Goal: Task Accomplishment & Management: Manage account settings

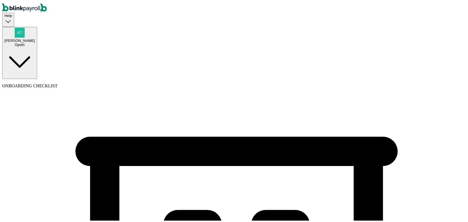
click at [35, 27] on div "Atul Chauhan Opeth" at bounding box center [19, 36] width 31 height 19
click at [35, 42] on div "Opeth" at bounding box center [19, 44] width 31 height 4
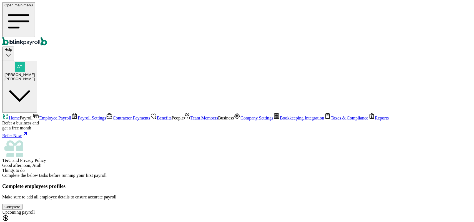
click at [39, 116] on span "Employee Payroll" at bounding box center [55, 118] width 32 height 5
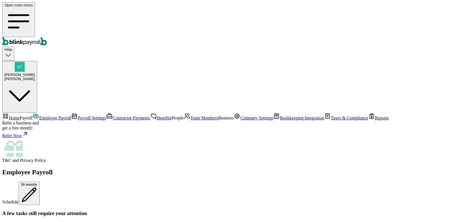
click at [199, 169] on div "Employee Payroll Schedule Bi-weekly" at bounding box center [236, 187] width 469 height 37
click at [35, 73] on span "Atul Chauhan" at bounding box center [19, 75] width 31 height 4
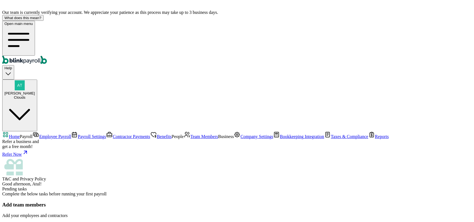
scroll to position [28, 0]
click at [240, 139] on span "Company Settings" at bounding box center [256, 136] width 33 height 5
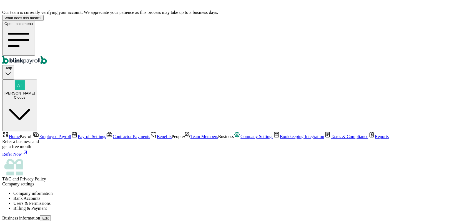
click at [51, 216] on button "Edit" at bounding box center [45, 219] width 11 height 6
select select "C-Corporation"
checkbox input "false"
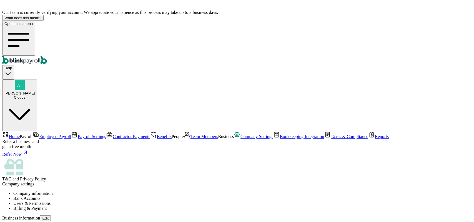
type input "new clouds"
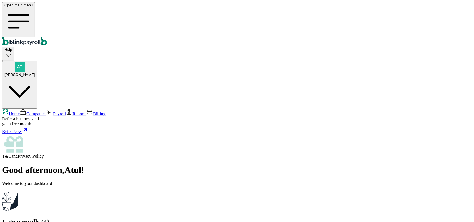
click at [29, 112] on span "Companies" at bounding box center [36, 114] width 20 height 5
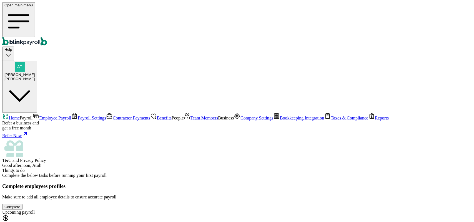
click at [39, 116] on span "Employee Payroll" at bounding box center [55, 118] width 32 height 5
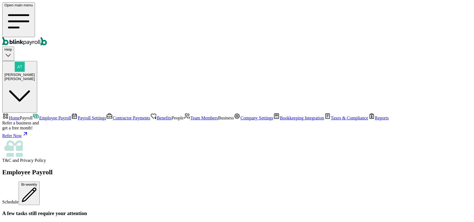
scroll to position [69, 0]
click at [35, 73] on span "Atul Chauhan" at bounding box center [19, 75] width 31 height 4
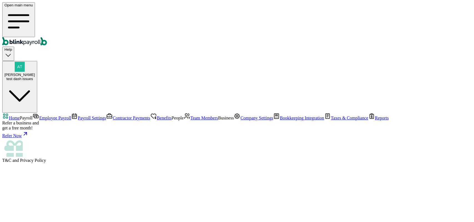
click at [39, 116] on span "Employee Payroll" at bounding box center [55, 118] width 32 height 5
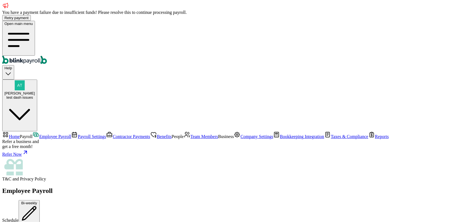
scroll to position [139, 0]
click at [35, 91] on span "Atul Chauhan" at bounding box center [19, 93] width 31 height 4
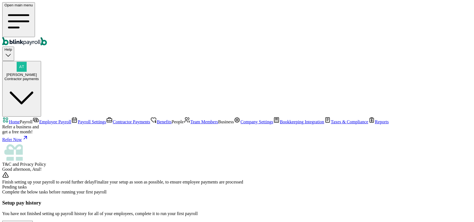
click at [39, 120] on span "Employee Payroll" at bounding box center [55, 122] width 32 height 5
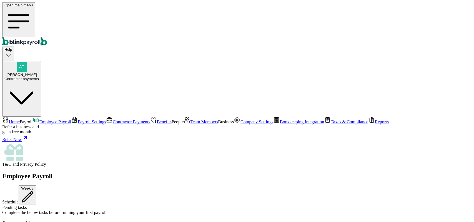
scroll to position [173, 0]
click at [184, 120] on link "Team Members" at bounding box center [201, 122] width 34 height 5
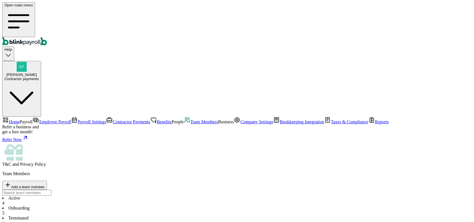
click at [222, 171] on div "Team Members Add a team member" at bounding box center [236, 180] width 469 height 19
click at [39, 120] on span "Employee Payroll" at bounding box center [55, 122] width 32 height 5
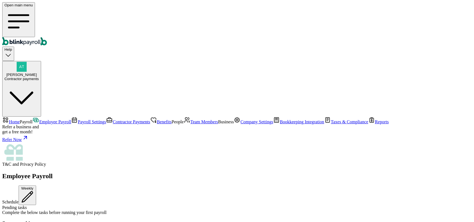
click at [20, 120] on span "Home" at bounding box center [14, 122] width 11 height 5
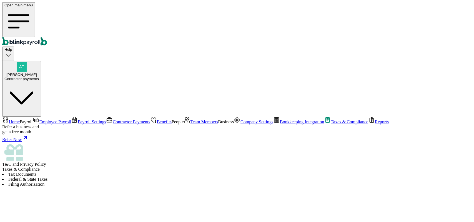
click at [20, 120] on span "Home" at bounding box center [14, 122] width 11 height 5
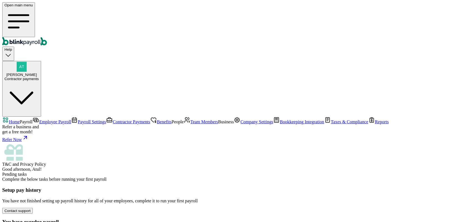
click at [31, 209] on div "Contact support" at bounding box center [17, 211] width 26 height 4
click at [71, 120] on link "Payroll Settings" at bounding box center [88, 122] width 35 height 5
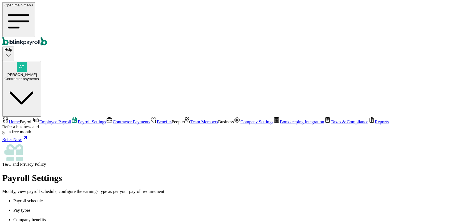
scroll to position [50, 0]
click at [190, 120] on span "Team Members" at bounding box center [204, 122] width 28 height 5
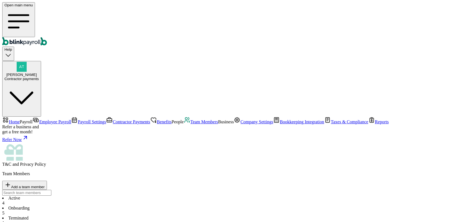
click at [303, 196] on div "Active 4 Onboarding 5 Terminated 1" at bounding box center [236, 211] width 469 height 30
drag, startPoint x: 268, startPoint y: 86, endPoint x: 272, endPoint y: 74, distance: 12.8
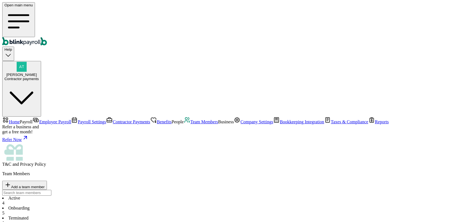
click at [37, 120] on link "Employee Payroll" at bounding box center [51, 122] width 39 height 5
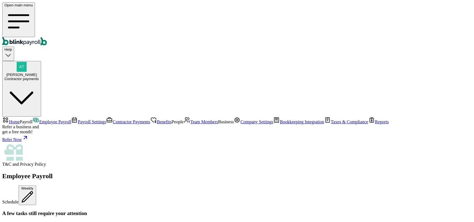
scroll to position [69, 0]
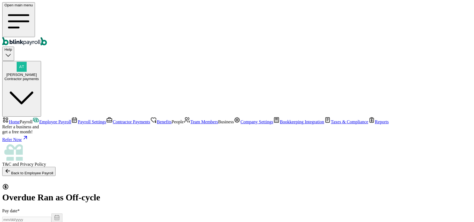
select select "direct_deposit"
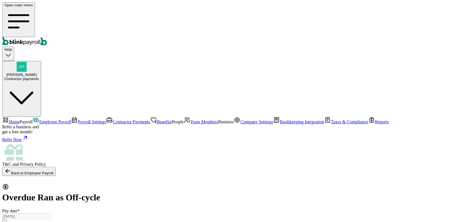
radio input "true"
select select "1309"
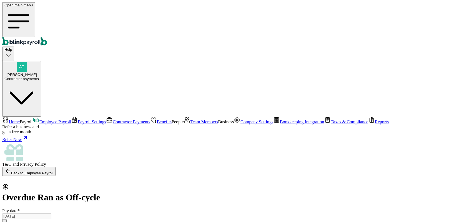
click at [39, 77] on div "Contractor payments" at bounding box center [21, 79] width 34 height 4
drag, startPoint x: 387, startPoint y: 96, endPoint x: 464, endPoint y: 96, distance: 76.9
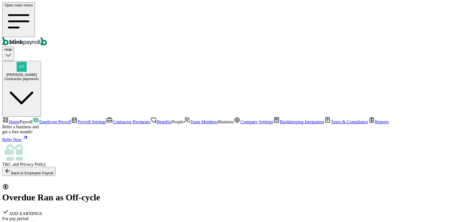
checkbox input "true"
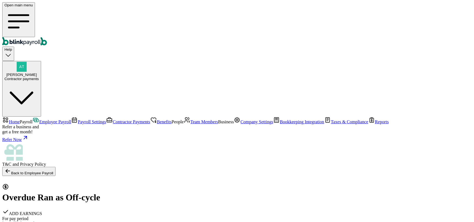
click at [240, 124] on span "Company Settings" at bounding box center [256, 122] width 33 height 5
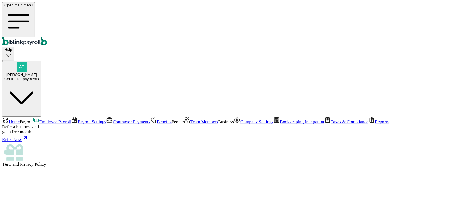
click at [234, 124] on link "Company Settings" at bounding box center [253, 122] width 39 height 5
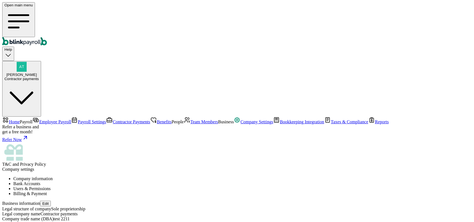
click at [24, 120] on span "Payroll" at bounding box center [26, 122] width 13 height 5
click at [20, 120] on span "Home" at bounding box center [14, 122] width 11 height 5
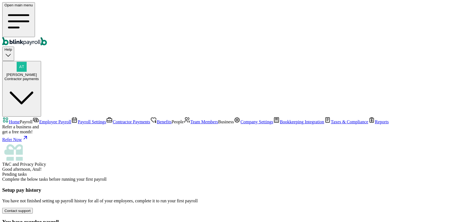
click at [190, 120] on span "Team Members" at bounding box center [204, 122] width 28 height 5
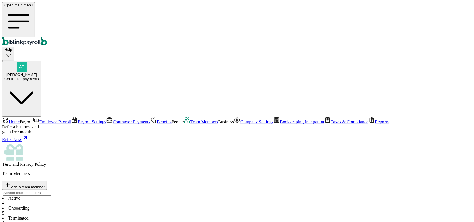
drag, startPoint x: 193, startPoint y: 74, endPoint x: 237, endPoint y: 94, distance: 48.3
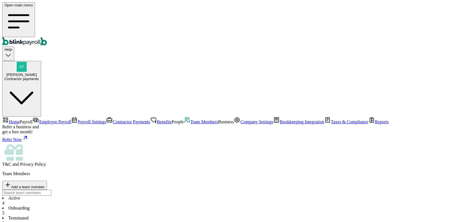
drag, startPoint x: 154, startPoint y: 81, endPoint x: 206, endPoint y: 90, distance: 52.4
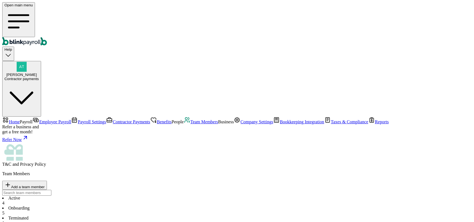
drag, startPoint x: 414, startPoint y: 112, endPoint x: 391, endPoint y: 113, distance: 22.8
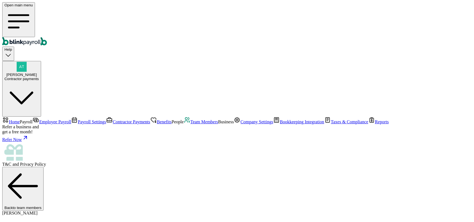
select select "1 Texas a and M Univ"
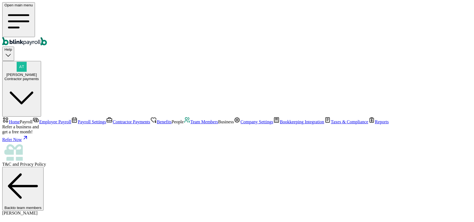
select select "2025"
click at [38, 120] on link "Employee Payroll" at bounding box center [51, 122] width 39 height 5
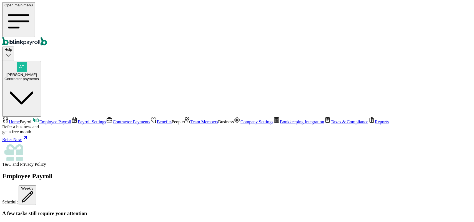
scroll to position [832, 0]
click at [39, 77] on div "Contractor payments" at bounding box center [21, 79] width 34 height 4
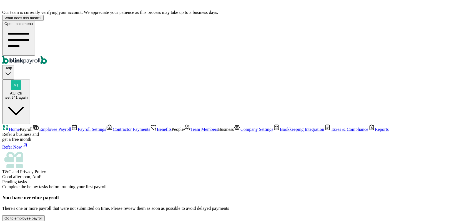
click at [39, 127] on span "Employee Payroll" at bounding box center [55, 129] width 32 height 5
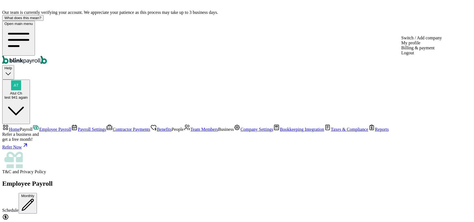
click at [28, 91] on div "Atul Ch test 941 again" at bounding box center [15, 95] width 23 height 8
drag, startPoint x: 388, startPoint y: 96, endPoint x: 462, endPoint y: 96, distance: 74.6
click at [28, 80] on div "Atul Ch test 941 again" at bounding box center [15, 89] width 23 height 19
click at [20, 127] on span "Home" at bounding box center [14, 129] width 11 height 5
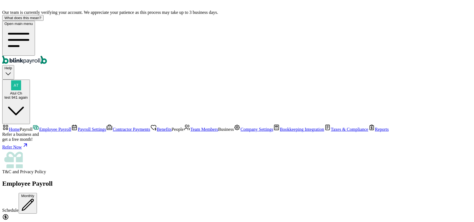
click at [20, 127] on span "Home" at bounding box center [14, 129] width 11 height 5
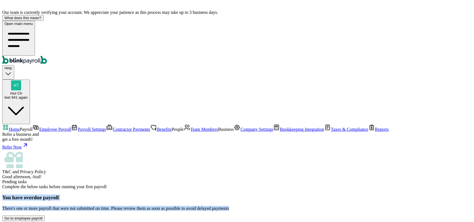
drag, startPoint x: 81, startPoint y: 91, endPoint x: 184, endPoint y: 107, distance: 104.7
click at [184, 195] on div "You have overdue payroll There's one or more payroll that were not submitted on…" at bounding box center [236, 203] width 469 height 16
click at [188, 206] on p "There's one or more payroll that were not submitted on time. Please review them…" at bounding box center [236, 208] width 469 height 5
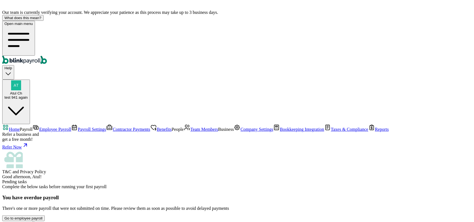
click at [22, 91] on span "Atul Ch" at bounding box center [16, 93] width 12 height 4
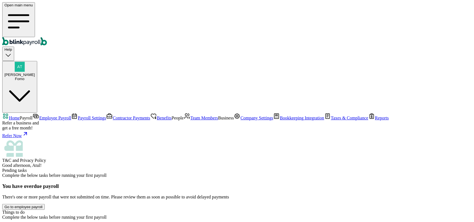
click at [39, 116] on span "Employee Payroll" at bounding box center [55, 118] width 32 height 5
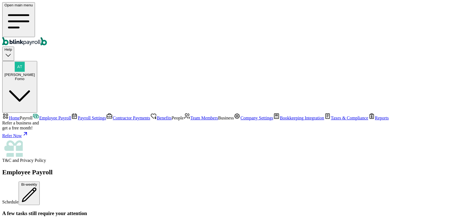
scroll to position [35, 0]
click at [20, 116] on span "Home" at bounding box center [14, 118] width 11 height 5
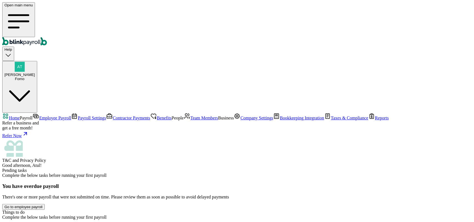
click at [39, 116] on span "Employee Payroll" at bounding box center [55, 118] width 32 height 5
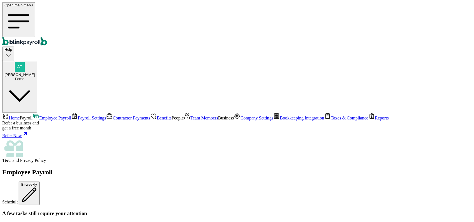
click at [35, 73] on div "[PERSON_NAME] Fomo" at bounding box center [19, 77] width 31 height 8
click at [35, 77] on div "Fomo" at bounding box center [19, 79] width 31 height 4
click at [240, 120] on span "Company Settings" at bounding box center [256, 118] width 33 height 5
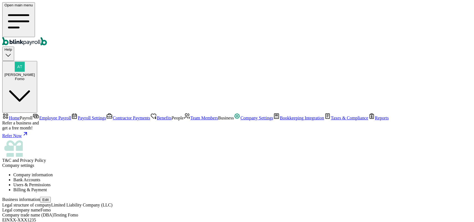
click at [16, 116] on span "Home" at bounding box center [14, 118] width 11 height 5
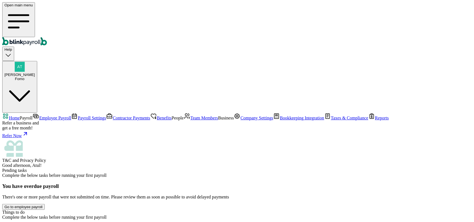
click at [35, 73] on div "[PERSON_NAME] Fomo" at bounding box center [19, 77] width 31 height 8
drag, startPoint x: 398, startPoint y: 95, endPoint x: 464, endPoint y: 94, distance: 65.2
click at [39, 116] on span "Employee Payroll" at bounding box center [55, 118] width 32 height 5
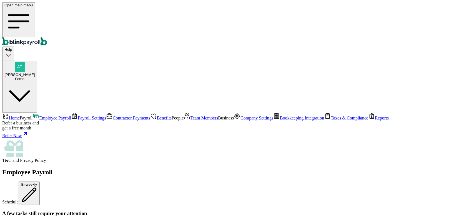
click at [20, 116] on span "Home" at bounding box center [14, 118] width 11 height 5
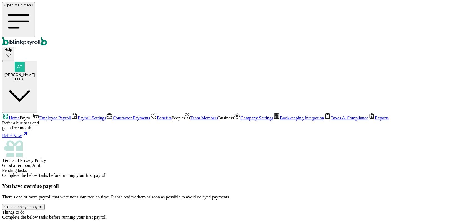
scroll to position [35, 0]
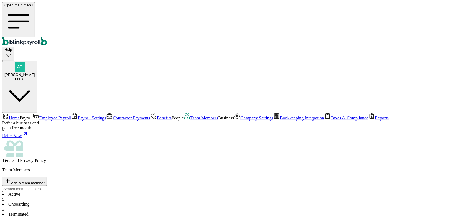
click at [86, 192] on li "Active 5" at bounding box center [236, 197] width 469 height 10
click at [32, 116] on link "Employee Payroll" at bounding box center [51, 118] width 39 height 5
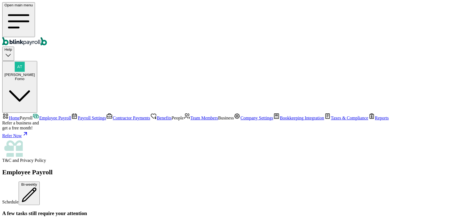
click at [39, 116] on span "Employee Payroll" at bounding box center [55, 118] width 32 height 5
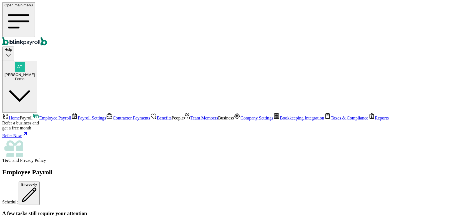
drag, startPoint x: 232, startPoint y: 203, endPoint x: 254, endPoint y: 203, distance: 21.6
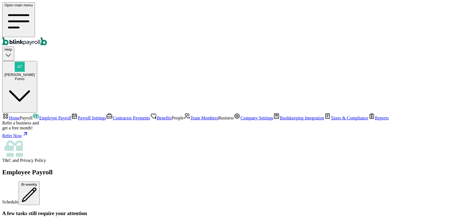
drag, startPoint x: 212, startPoint y: 117, endPoint x: 229, endPoint y: 117, distance: 16.6
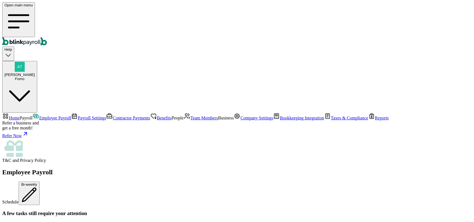
type textarea "too late"
click at [35, 73] on span "Atul Chauhan" at bounding box center [19, 75] width 31 height 4
drag, startPoint x: 442, startPoint y: 97, endPoint x: 468, endPoint y: 97, distance: 25.8
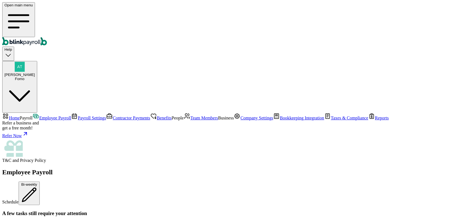
copy span "atul+staging@blinkpayroll.com"
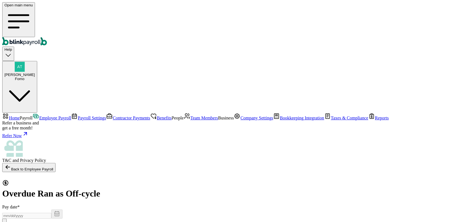
select select "direct_deposit"
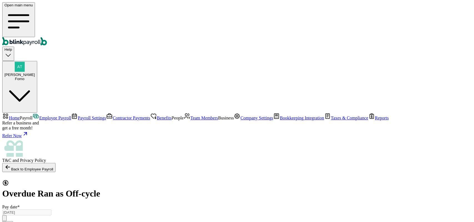
type input "09/05/2025"
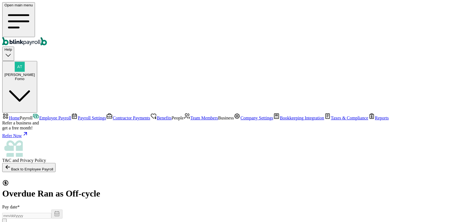
type input "03/01/2025 ~ 03/14/2025"
select select "42"
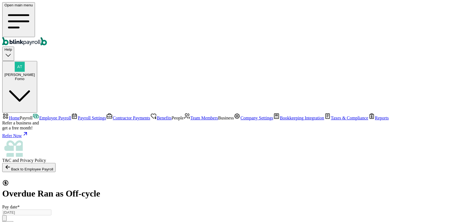
type input "09/03/2025"
type input "03/01/2025 ~ 03/14/2025"
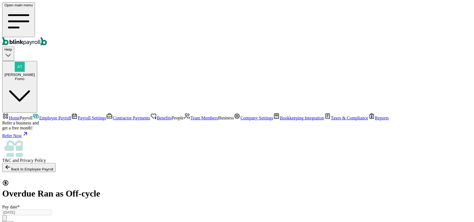
click at [240, 120] on span "Company Settings" at bounding box center [256, 118] width 33 height 5
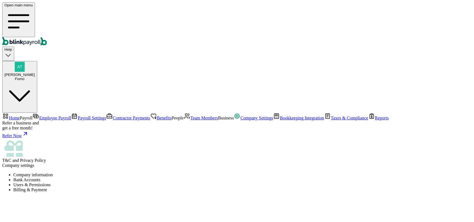
click at [144, 178] on li "Bank Accounts" at bounding box center [242, 180] width 458 height 5
click at [39, 116] on span "Employee Payroll" at bounding box center [55, 118] width 32 height 5
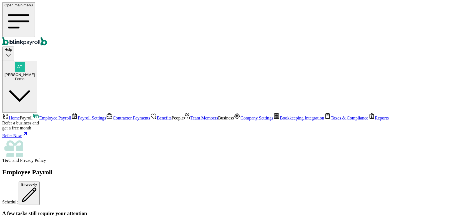
scroll to position [173, 0]
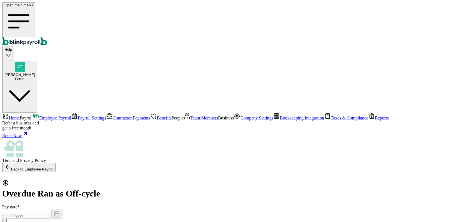
select select "direct_deposit"
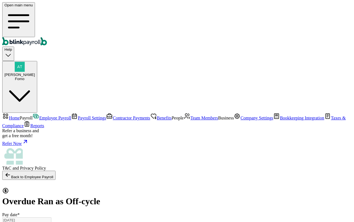
type input "09/02/2025"
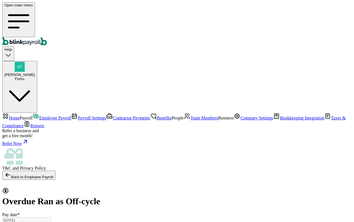
scroll to position [148, 0]
click at [193, 18] on div "Open main menu Help Atul Chauhan Fomo" at bounding box center [176, 57] width 349 height 111
click at [190, 116] on span "Team Members" at bounding box center [204, 118] width 28 height 5
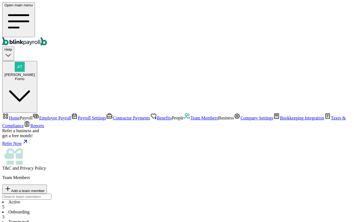
click at [35, 73] on span "Atul Chauhan" at bounding box center [19, 75] width 31 height 4
drag, startPoint x: 277, startPoint y: 96, endPoint x: 342, endPoint y: 96, distance: 64.9
copy span "atul+staging@blinkpayroll.com"
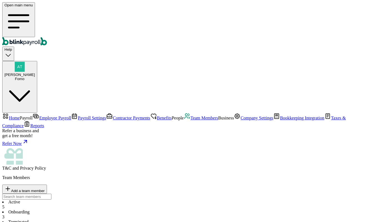
click at [35, 73] on div "Atul Chauhan Fomo" at bounding box center [19, 77] width 31 height 8
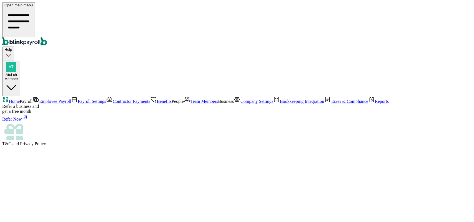
click at [39, 99] on span "Employee Payroll" at bounding box center [55, 101] width 32 height 5
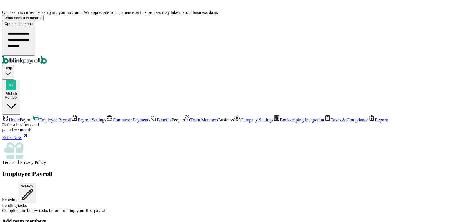
click at [190, 120] on span "Team Members" at bounding box center [204, 120] width 28 height 5
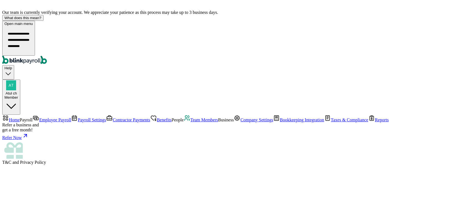
click at [39, 118] on span "Employee Payroll" at bounding box center [55, 120] width 32 height 5
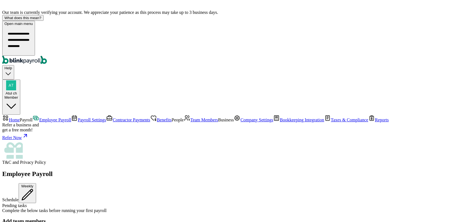
click at [19, 118] on span "Home" at bounding box center [14, 120] width 11 height 5
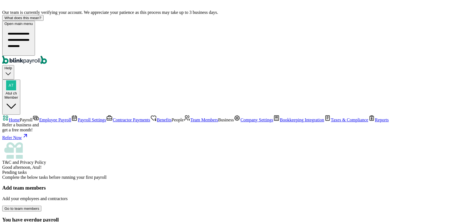
click at [190, 122] on span "Team Members" at bounding box center [204, 120] width 28 height 5
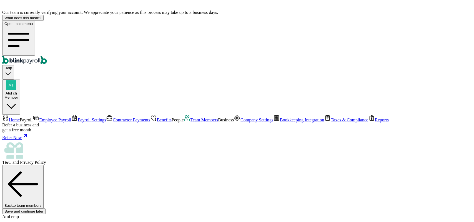
scroll to position [117, 0]
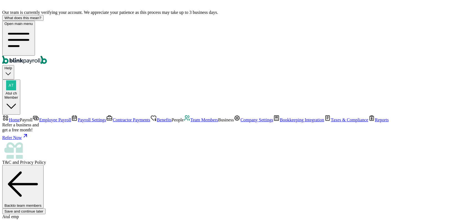
type input "55 [US_STATE] a and M Univ"
type input "[GEOGRAPHIC_DATA]"
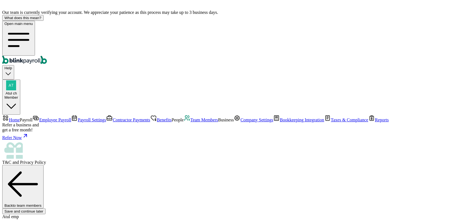
type input "77843"
type input "5"
click at [190, 121] on span "Team Members" at bounding box center [204, 120] width 28 height 5
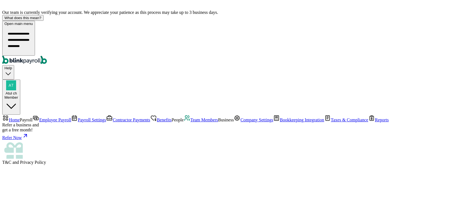
click at [190, 119] on span "Team Members" at bounding box center [204, 120] width 28 height 5
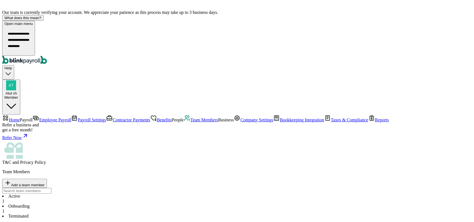
click at [88, 194] on li "Active 1" at bounding box center [236, 199] width 469 height 10
click at [32, 118] on span "Payroll" at bounding box center [26, 120] width 13 height 5
click at [41, 118] on span "Employee Payroll" at bounding box center [55, 120] width 32 height 5
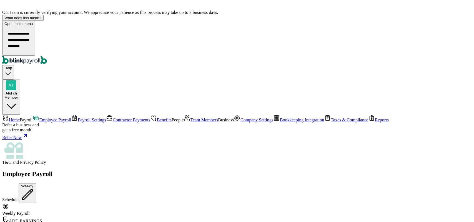
click at [18, 95] on div "Member" at bounding box center [11, 97] width 14 height 4
click at [329, 34] on div "Open main menu Help Atul ch Member" at bounding box center [236, 68] width 469 height 94
click at [240, 122] on span "Company Settings" at bounding box center [256, 120] width 33 height 5
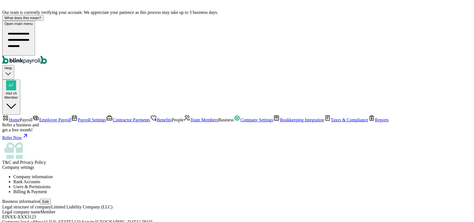
click at [20, 118] on span "Home" at bounding box center [14, 120] width 11 height 5
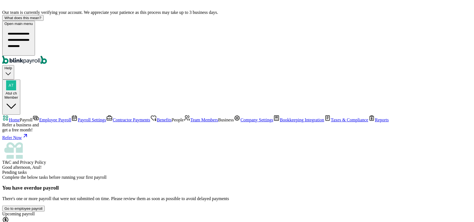
scroll to position [90, 0]
click at [240, 122] on span "Company Settings" at bounding box center [256, 120] width 33 height 5
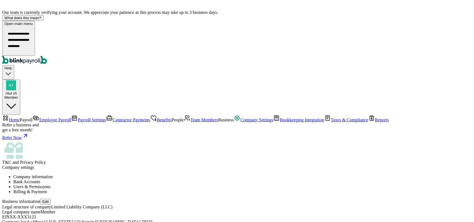
click at [152, 180] on li "Bank Accounts" at bounding box center [242, 182] width 458 height 5
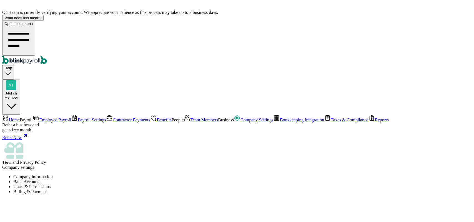
click at [103, 175] on li "Company information" at bounding box center [242, 177] width 458 height 5
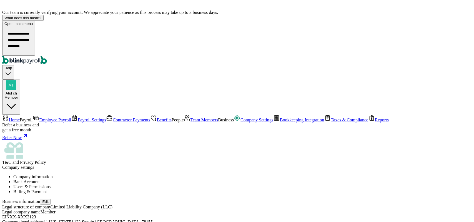
click at [186, 184] on li "Users & Permissions" at bounding box center [242, 186] width 458 height 5
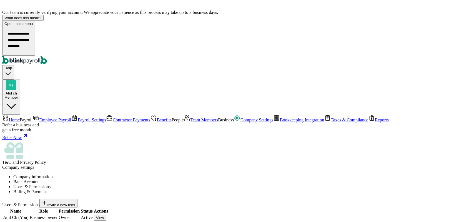
click at [146, 180] on li "Bank Accounts" at bounding box center [242, 182] width 458 height 5
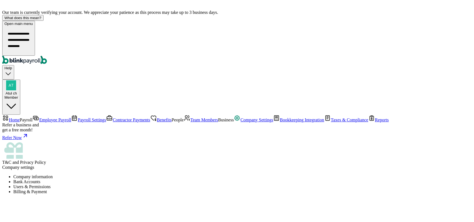
click at [249, 189] on li "Billing & Payment" at bounding box center [242, 191] width 458 height 5
click at [331, 122] on span "Taxes & Compliance" at bounding box center [349, 120] width 37 height 5
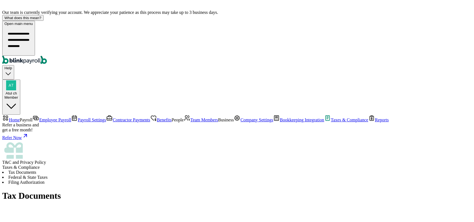
click at [132, 175] on li "Federal & State Taxes" at bounding box center [236, 177] width 469 height 5
click at [193, 180] on li "Filing Authorization" at bounding box center [236, 182] width 469 height 5
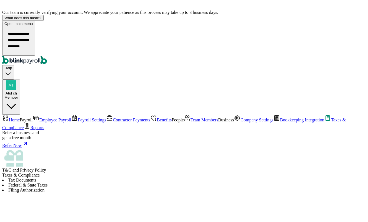
click at [20, 118] on link "Home" at bounding box center [10, 120] width 17 height 5
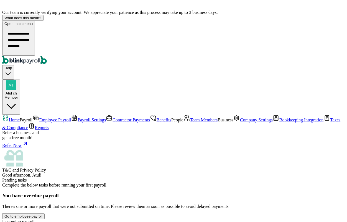
click at [196, 30] on div "Open main menu Help Atul ch Member" at bounding box center [173, 68] width 343 height 94
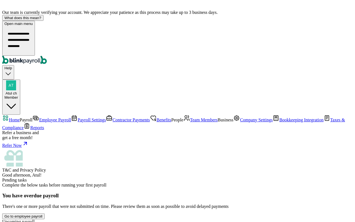
click at [20, 118] on span "Home" at bounding box center [14, 120] width 11 height 5
click at [18, 95] on div "Member" at bounding box center [11, 97] width 14 height 4
drag, startPoint x: 268, startPoint y: 96, endPoint x: 345, endPoint y: 96, distance: 77.1
copy span "[EMAIL_ADDRESS][DOMAIN_NAME]"
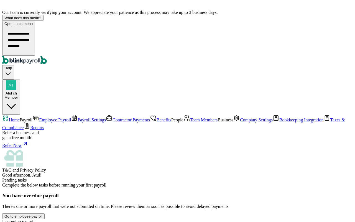
click at [42, 173] on span "Good afternoon, Atul!" at bounding box center [21, 175] width 39 height 5
click at [18, 95] on div "Member" at bounding box center [11, 97] width 14 height 4
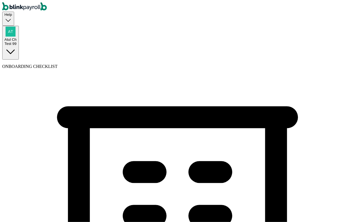
select select "Sole proprietorship"
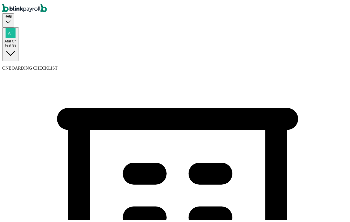
select select "Auto or Machine Sales"
click at [17, 42] on div "Test 99" at bounding box center [10, 44] width 12 height 4
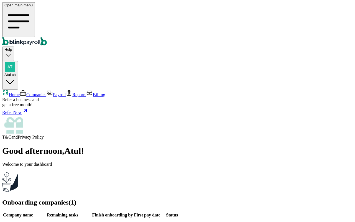
click at [26, 92] on span "Companies" at bounding box center [36, 94] width 20 height 5
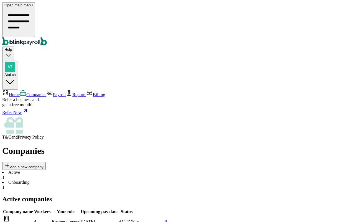
click at [164, 221] on span "Go to company" at bounding box center [149, 223] width 27 height 5
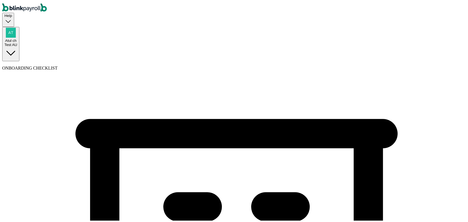
type input "(555) 555-55__"
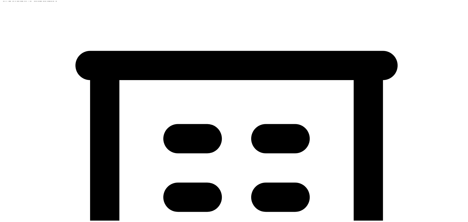
scroll to position [69, 0]
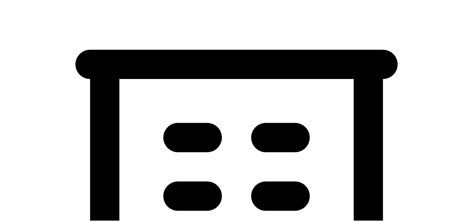
select select "Limited Partnership"
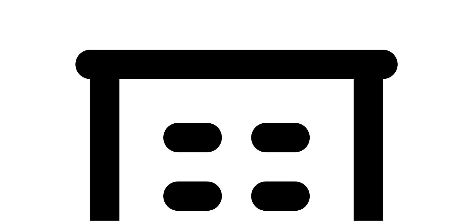
select select "Legal Services"
drag, startPoint x: 135, startPoint y: 145, endPoint x: 134, endPoint y: 150, distance: 5.3
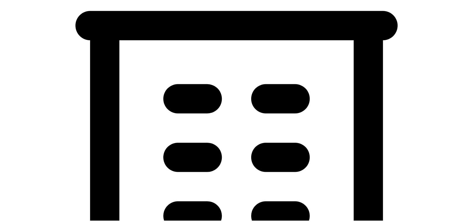
scroll to position [139, 0]
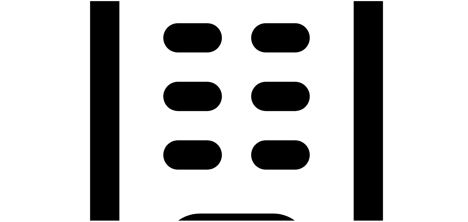
scroll to position [173, 0]
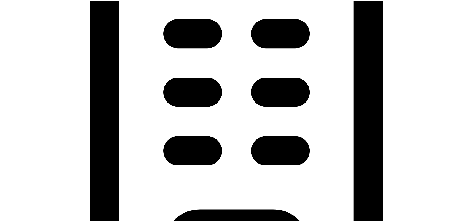
drag, startPoint x: 154, startPoint y: 162, endPoint x: 147, endPoint y: 165, distance: 7.5
type input "09/11/2025"
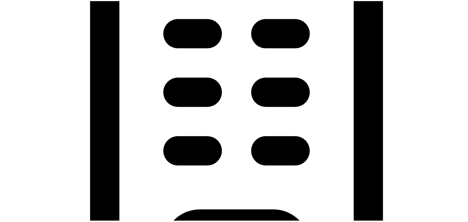
type input "55 Texas a and M Univ"
type input "College Station"
type input "TX"
type input "77843"
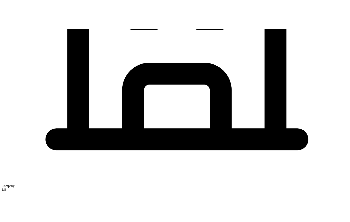
scroll to position [338, 0]
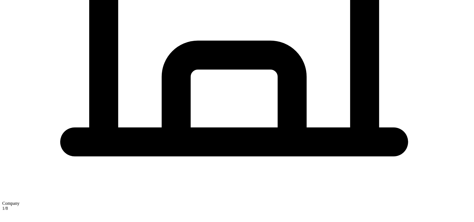
type input "main"
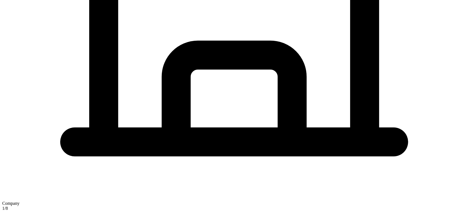
checkbox input "true"
type input "55 Texas a and M Univ"
type input "College Station"
type input "TX"
type input "77843"
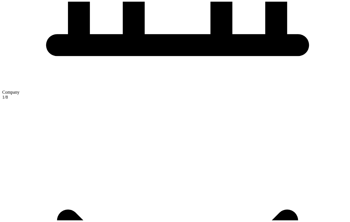
scroll to position [389, 0]
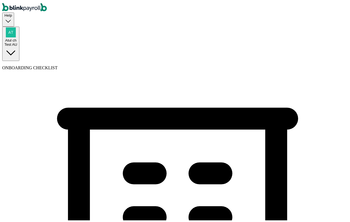
scroll to position [0, 0]
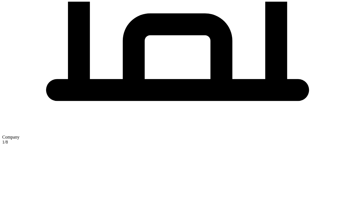
scroll to position [389, 0]
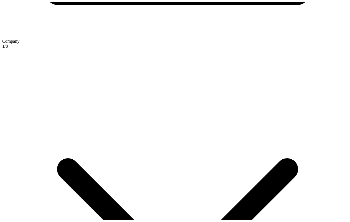
type input "(555) 555-5555"
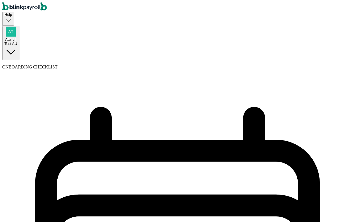
select select "weekly"
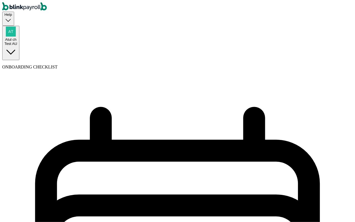
drag, startPoint x: 129, startPoint y: 113, endPoint x: 129, endPoint y: 120, distance: 6.4
select select "Monday"
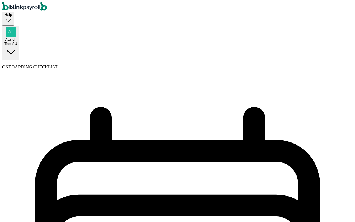
select select "09/15/2025"
select select "Tue, Sep 02 - Mon, Sep 08"
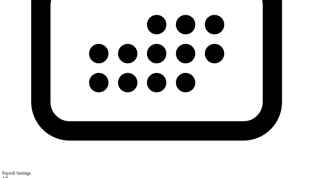
scroll to position [244, 0]
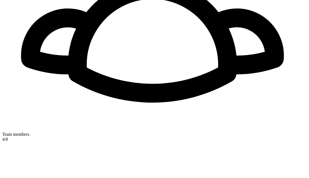
select select "employee"
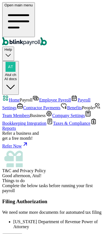
scroll to position [148, 0]
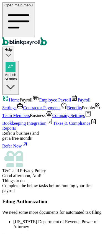
scroll to position [314, 0]
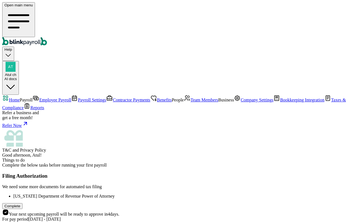
scroll to position [74, 0]
click at [42, 153] on span "Good afternoon, Atul!" at bounding box center [21, 155] width 39 height 5
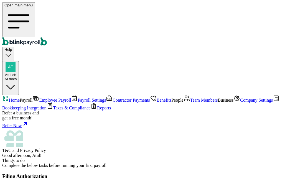
click at [190, 98] on span "Team Members" at bounding box center [204, 100] width 28 height 5
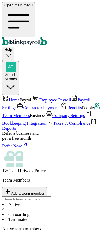
scroll to position [111, 0]
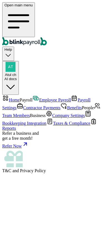
select select "direct_deposit"
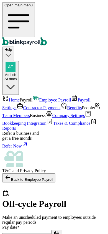
checkbox input "true"
select select "direct_deposit"
click at [56, 222] on icon "button" at bounding box center [56, 232] width 0 height 1
click at [20, 222] on label "Pay date *" at bounding box center [10, 227] width 17 height 5
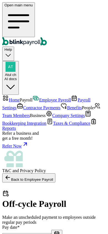
select select "direct_deposit"
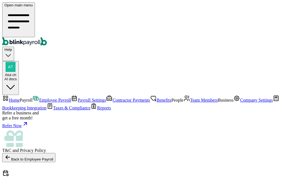
click at [240, 102] on span "Company Settings" at bounding box center [256, 100] width 33 height 5
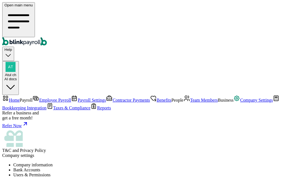
select select "Sole proprietorship"
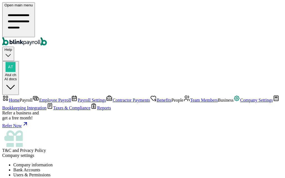
type input "NSF Co."
click at [20, 98] on span "Home" at bounding box center [14, 100] width 11 height 5
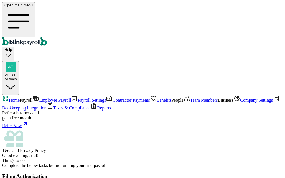
scroll to position [28, 0]
click at [39, 98] on span "Employee Payroll" at bounding box center [55, 100] width 32 height 5
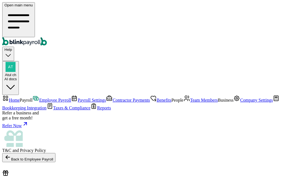
checkbox input "true"
drag, startPoint x: 78, startPoint y: 114, endPoint x: 80, endPoint y: 119, distance: 5.6
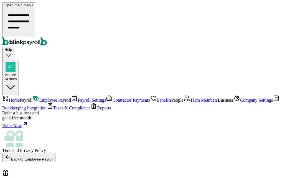
checkbox input "true"
select select "direct_deposit"
checkbox input "true"
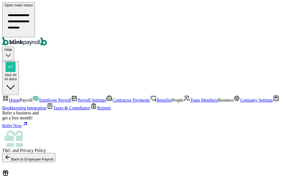
type input "[DATE] ~ [DATE]"
type input "555"
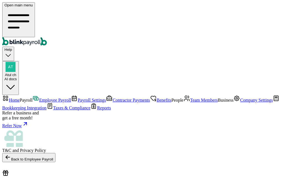
type input "666"
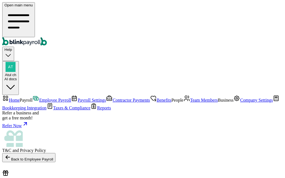
checkbox input "true"
click at [39, 98] on span "Employee Payroll" at bounding box center [55, 100] width 32 height 5
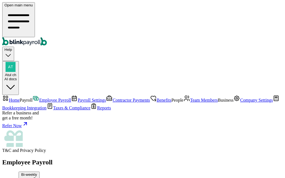
scroll to position [166, 0]
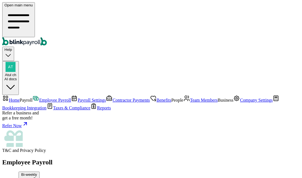
scroll to position [292, 5]
click at [39, 98] on span "Employee Payroll" at bounding box center [55, 100] width 32 height 5
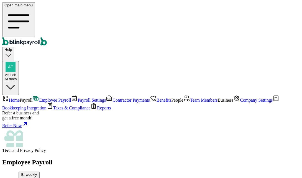
click at [218, 98] on span "Business" at bounding box center [226, 100] width 16 height 5
click at [190, 98] on span "Team Members" at bounding box center [204, 100] width 28 height 5
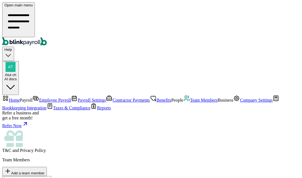
click at [39, 98] on span "Employee Payroll" at bounding box center [55, 100] width 32 height 5
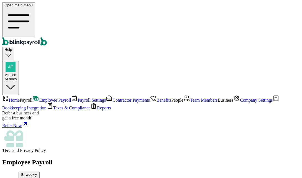
scroll to position [112, 0]
click at [240, 102] on span "Company Settings" at bounding box center [256, 100] width 33 height 5
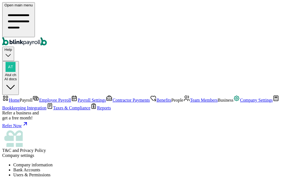
drag, startPoint x: 233, startPoint y: 133, endPoint x: 247, endPoint y: 133, distance: 13.9
drag, startPoint x: 236, startPoint y: 105, endPoint x: 249, endPoint y: 94, distance: 17.3
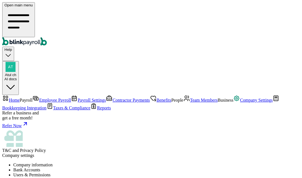
select select "Sole proprietorship"
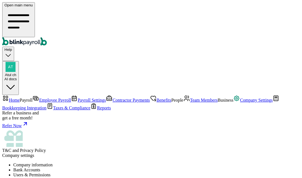
click at [20, 98] on span "Home" at bounding box center [14, 100] width 11 height 5
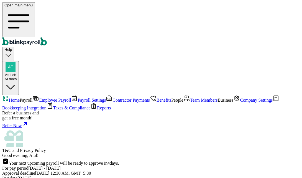
scroll to position [145, 0]
click at [39, 98] on span "Employee Payroll" at bounding box center [55, 100] width 32 height 5
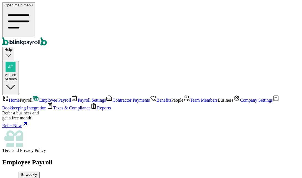
scroll to position [28, 0]
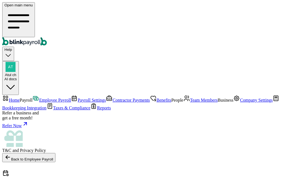
checkbox input "true"
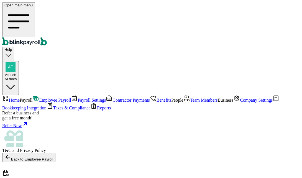
checkbox input "true"
select select "direct_deposit"
checkbox input "true"
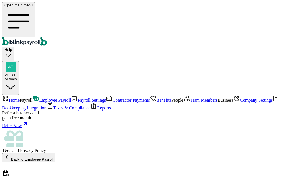
select select "direct_deposit"
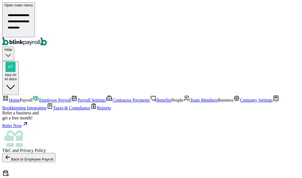
type input "09/01/2025 ~ 09/05/2025"
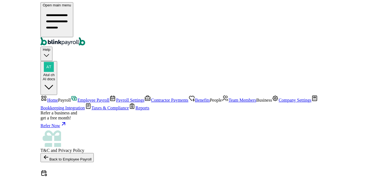
scroll to position [117, 0]
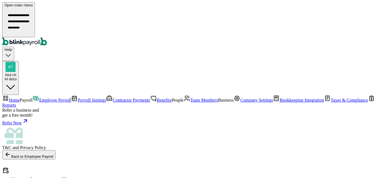
scroll to position [74, 0]
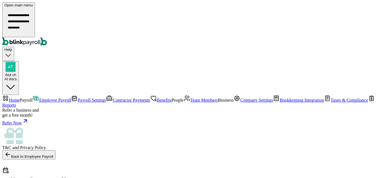
checkbox input "true"
click at [39, 98] on span "Employee Payroll" at bounding box center [55, 100] width 32 height 5
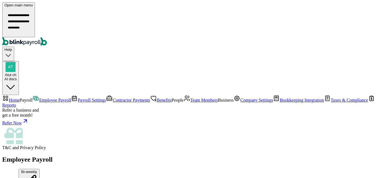
scroll to position [111, 0]
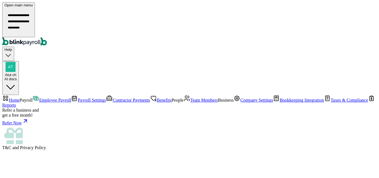
scroll to position [267, 0]
click at [39, 98] on span "Employee Payroll" at bounding box center [55, 100] width 32 height 5
click at [190, 98] on span "Team Members" at bounding box center [204, 100] width 28 height 5
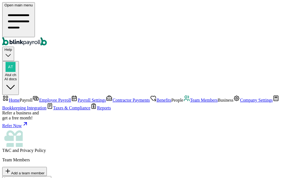
scroll to position [28, 0]
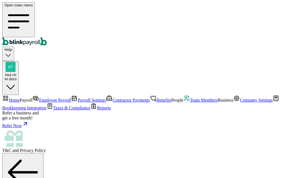
scroll to position [44, 0]
select select "2025"
click at [184, 98] on link "Team Members" at bounding box center [201, 100] width 34 height 5
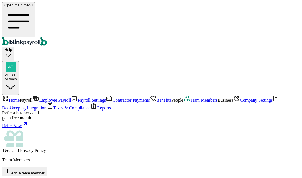
scroll to position [29, 0]
select select "2025"
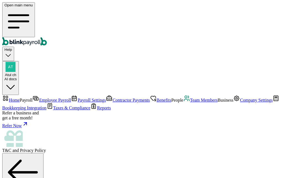
drag, startPoint x: 213, startPoint y: 150, endPoint x: 170, endPoint y: 151, distance: 43.0
copy span "[EMAIL_ADDRESS][DOMAIN_NAME]"
click at [175, 153] on div "Back to team members" at bounding box center [151, 175] width 298 height 44
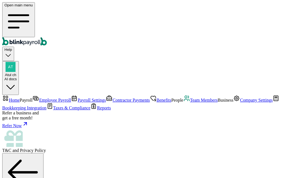
click at [20, 98] on span "Home" at bounding box center [14, 100] width 11 height 5
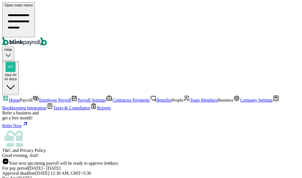
scroll to position [89, 0]
click at [17, 73] on div "Atul ch AI docs" at bounding box center [10, 77] width 12 height 8
click at [190, 98] on span "Team Members" at bounding box center [204, 100] width 28 height 5
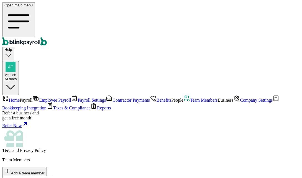
click at [20, 98] on span "Home" at bounding box center [14, 100] width 11 height 5
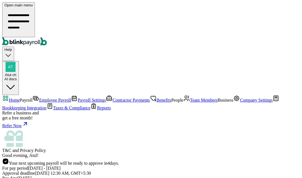
scroll to position [55, 0]
click at [190, 98] on span "Team Members" at bounding box center [204, 100] width 28 height 5
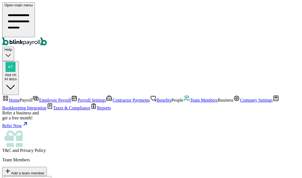
scroll to position [29, 0]
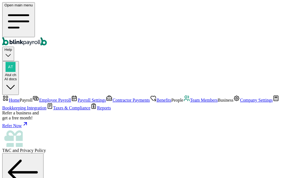
drag, startPoint x: 200, startPoint y: 138, endPoint x: 220, endPoint y: 139, distance: 20.0
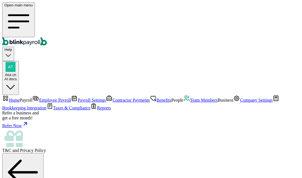
type input "sas@sas.co"
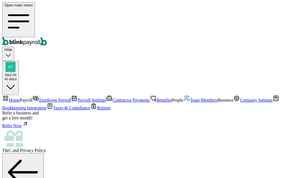
scroll to position [139, 0]
type input "sas@sas.co"
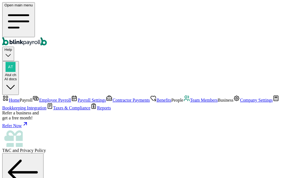
scroll to position [0, 0]
click at [17, 98] on span "Home" at bounding box center [14, 100] width 11 height 5
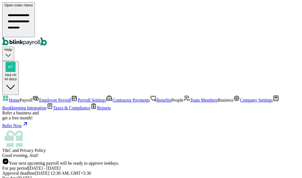
scroll to position [117, 0]
click at [190, 98] on span "Team Members" at bounding box center [204, 100] width 28 height 5
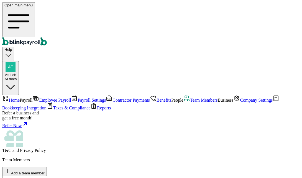
scroll to position [28, 0]
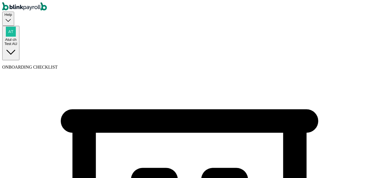
select select "Limited Partnership"
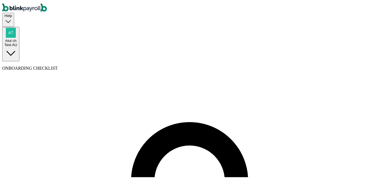
select select "employee"
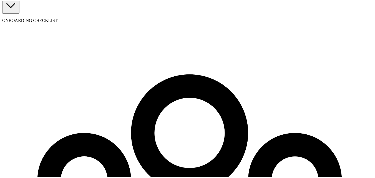
scroll to position [55, 0]
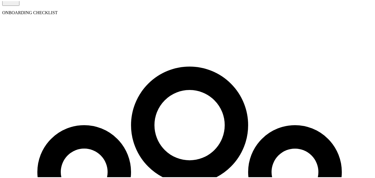
type input "Atul"
type input "test"
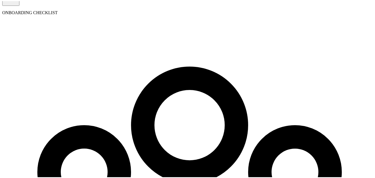
type input "[PERSON_NAME]"
type input "test"
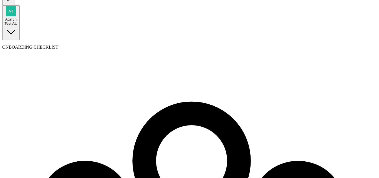
scroll to position [0, 0]
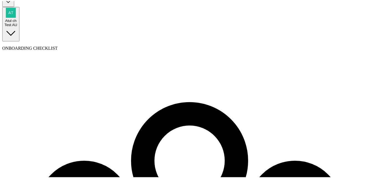
scroll to position [38, 0]
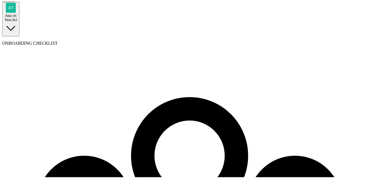
scroll to position [0, 0]
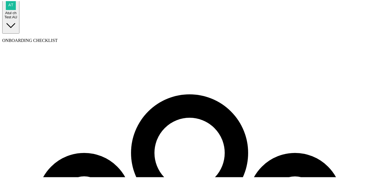
type input "BA"
type input "[DATE]"
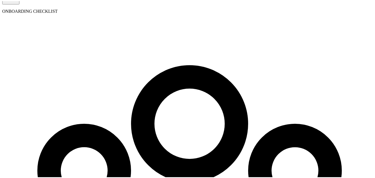
scroll to position [83, 0]
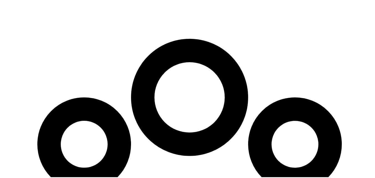
select select "[STREET_ADDRESS]"
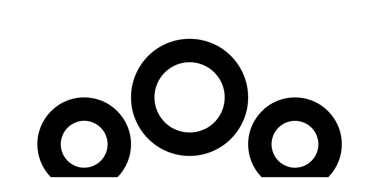
radio input "true"
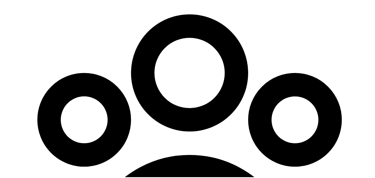
scroll to position [111, 0]
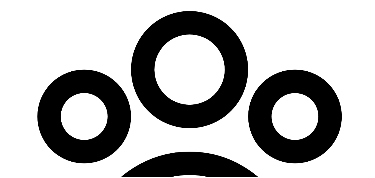
type input "5"
type input "7.50"
type input "55"
type input "82.50"
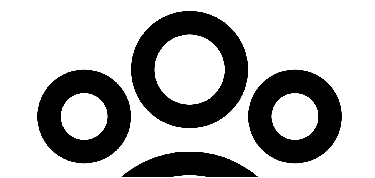
type input "55"
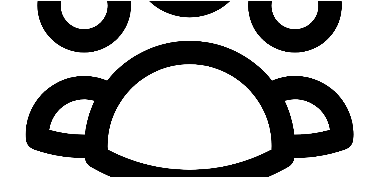
scroll to position [222, 0]
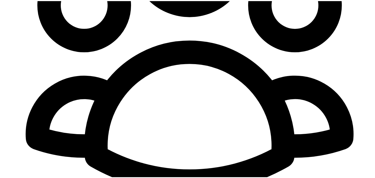
radio input "true"
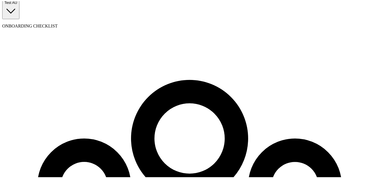
scroll to position [64, 0]
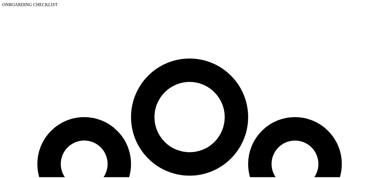
type input "A"
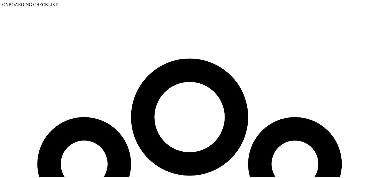
type input "[EMAIL_ADDRESS][DOMAIN_NAME]"
